Goal: Task Accomplishment & Management: Use online tool/utility

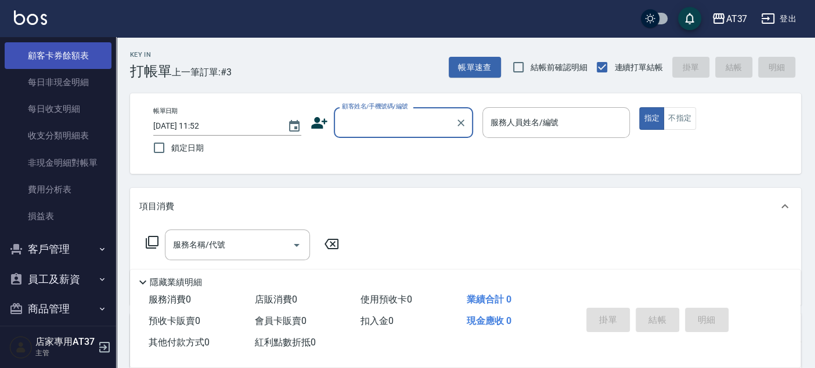
scroll to position [967, 0]
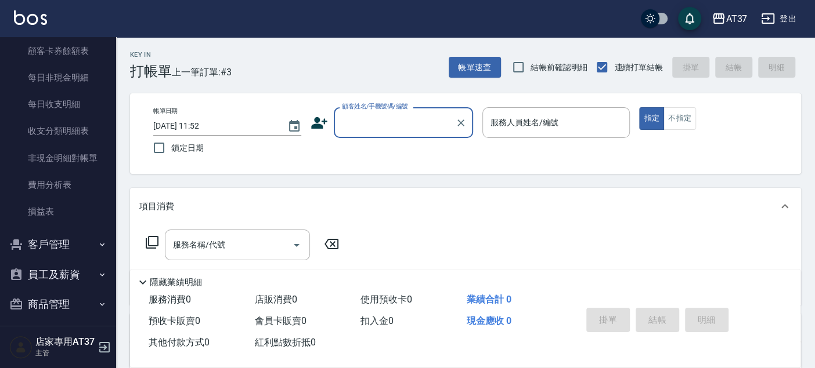
click at [48, 234] on button "客戶管理" at bounding box center [58, 245] width 107 height 30
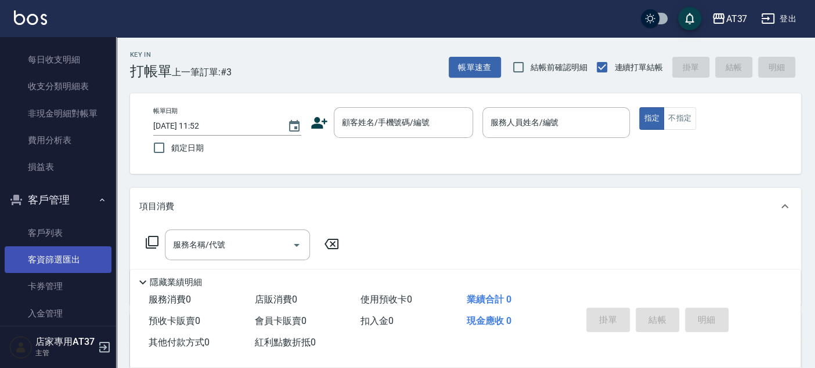
scroll to position [1031, 0]
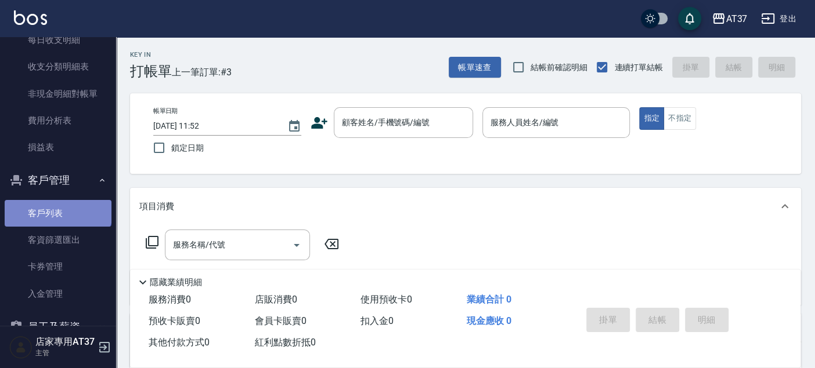
click at [57, 206] on link "客戶列表" at bounding box center [58, 213] width 107 height 27
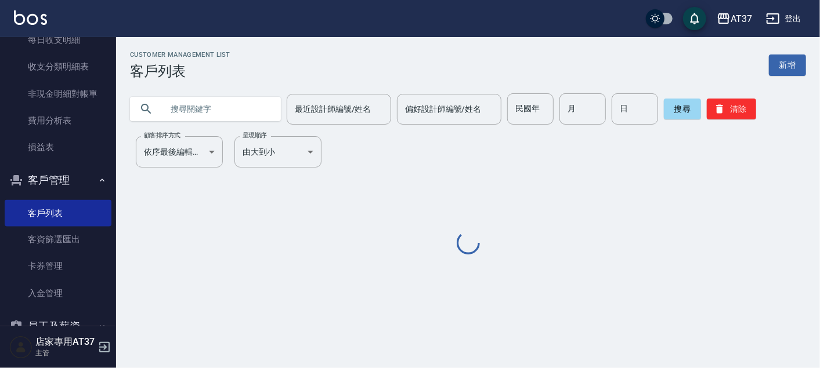
click at [238, 104] on input "text" at bounding box center [216, 108] width 109 height 31
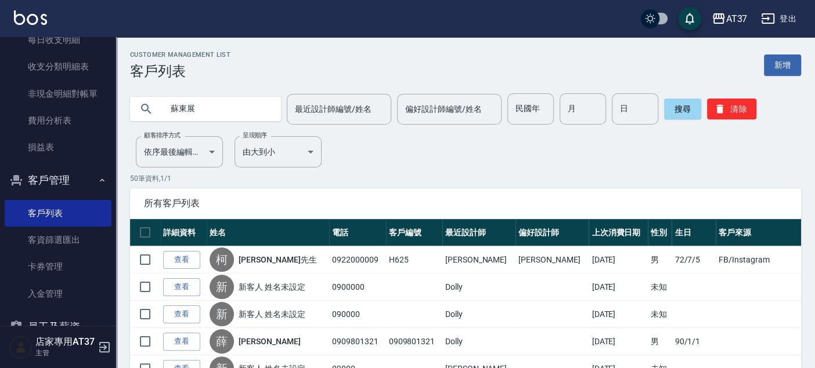
type input "蘇東展"
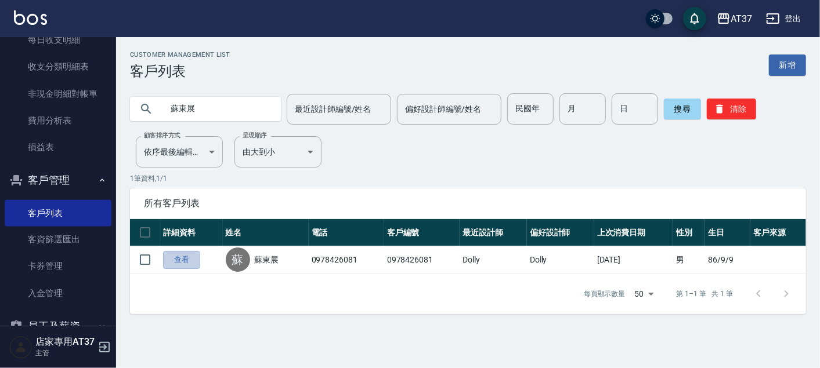
drag, startPoint x: 193, startPoint y: 262, endPoint x: 198, endPoint y: 260, distance: 6.1
click at [194, 262] on link "查看" at bounding box center [181, 260] width 37 height 18
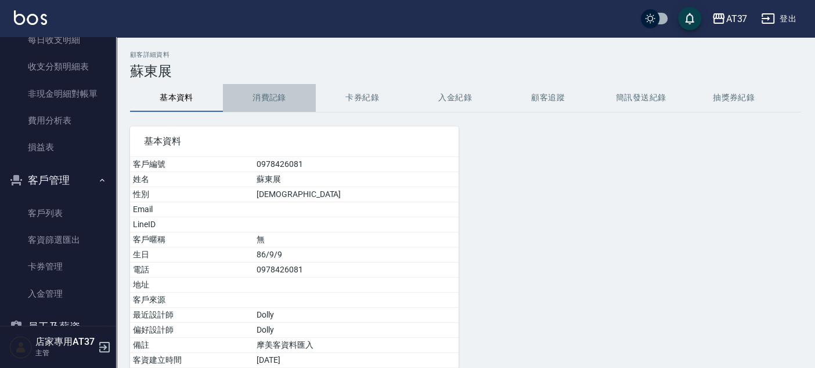
click at [281, 96] on button "消費記錄" at bounding box center [269, 98] width 93 height 28
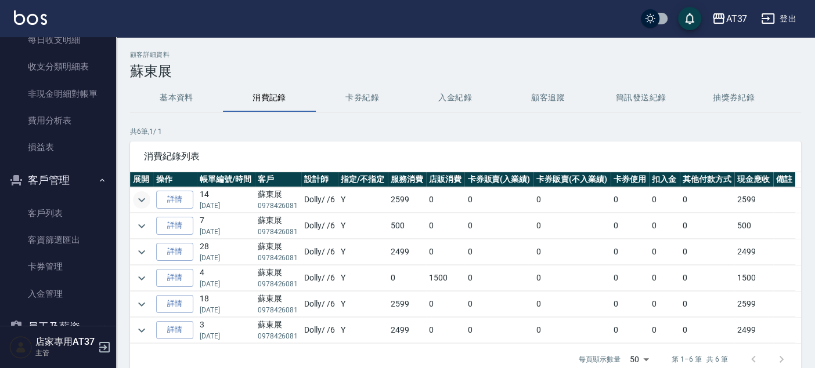
click at [139, 200] on icon "expand row" at bounding box center [142, 200] width 14 height 14
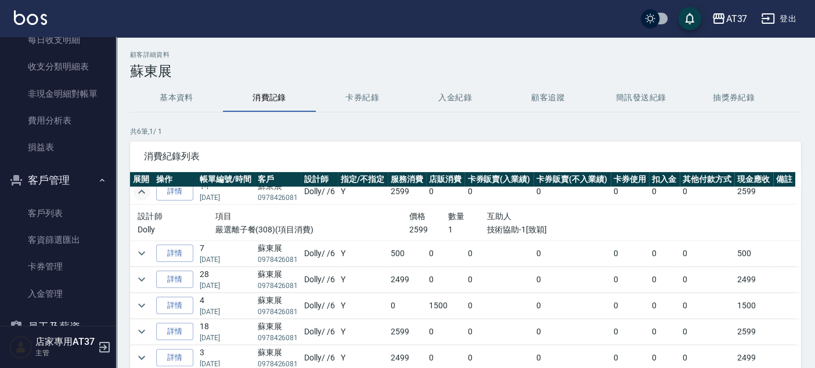
scroll to position [10, 0]
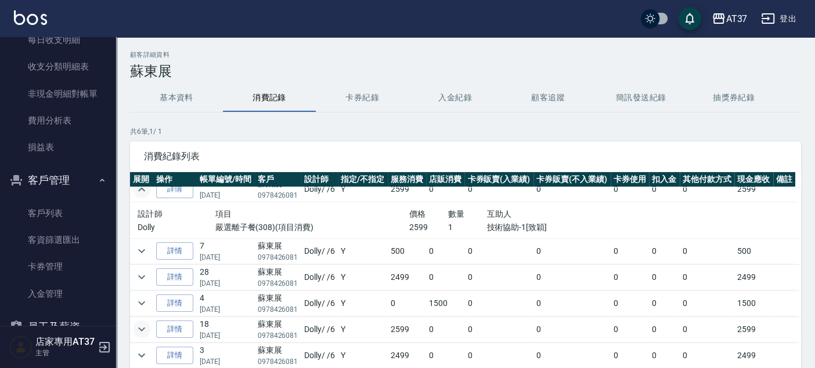
click at [142, 323] on icon "expand row" at bounding box center [142, 330] width 14 height 14
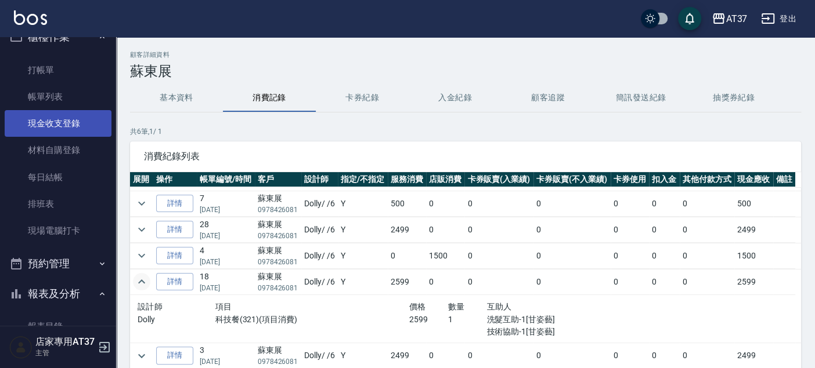
scroll to position [0, 0]
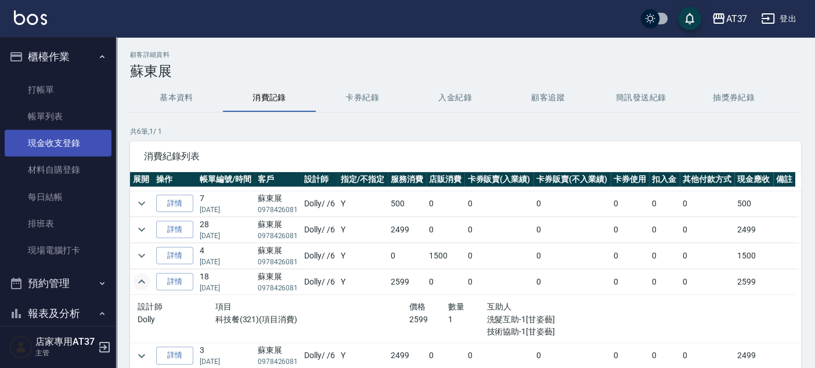
click at [71, 91] on link "打帳單" at bounding box center [58, 90] width 107 height 27
